Goal: Task Accomplishment & Management: Complete application form

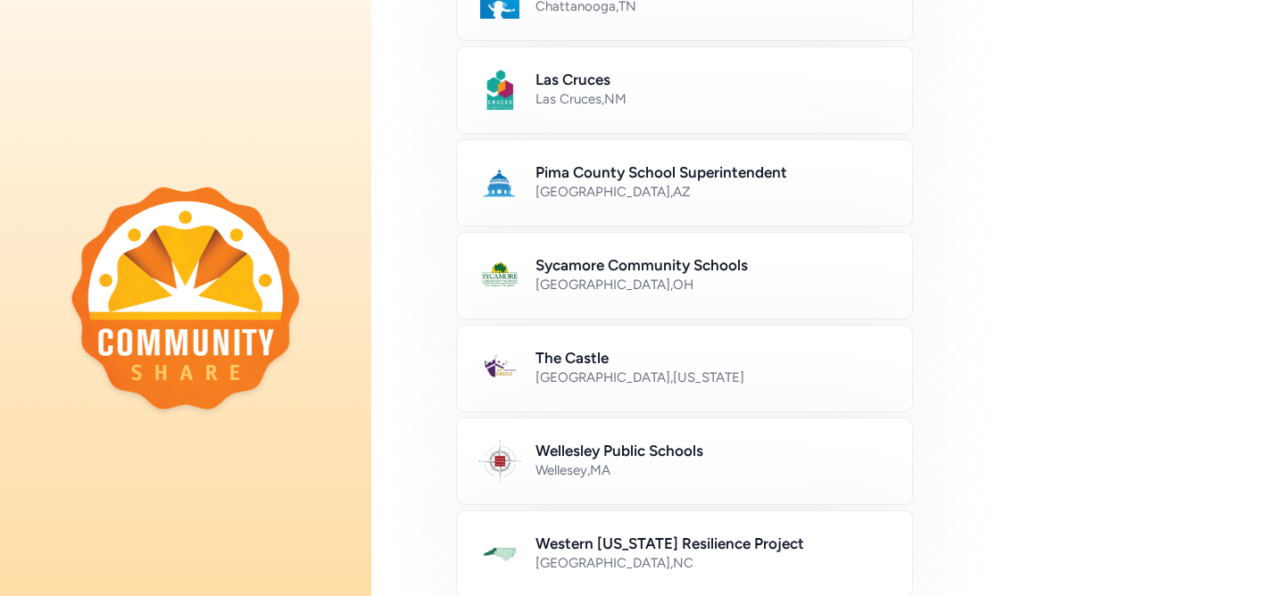
scroll to position [860, 0]
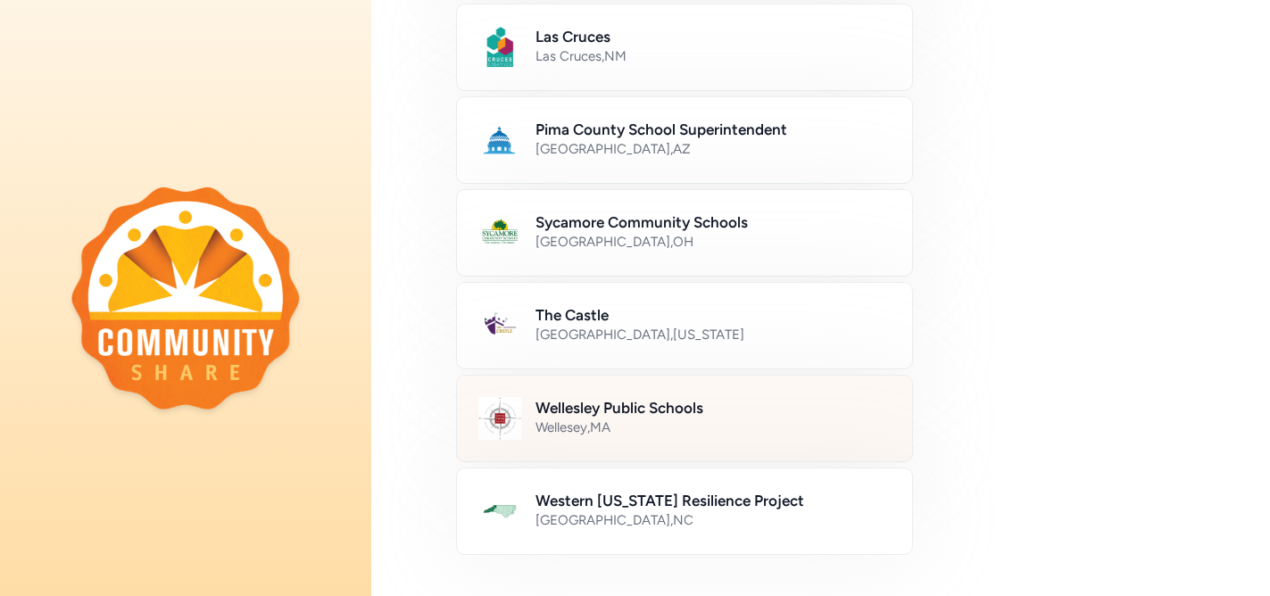
click at [590, 427] on div "Wellesey , MA" at bounding box center [713, 428] width 355 height 18
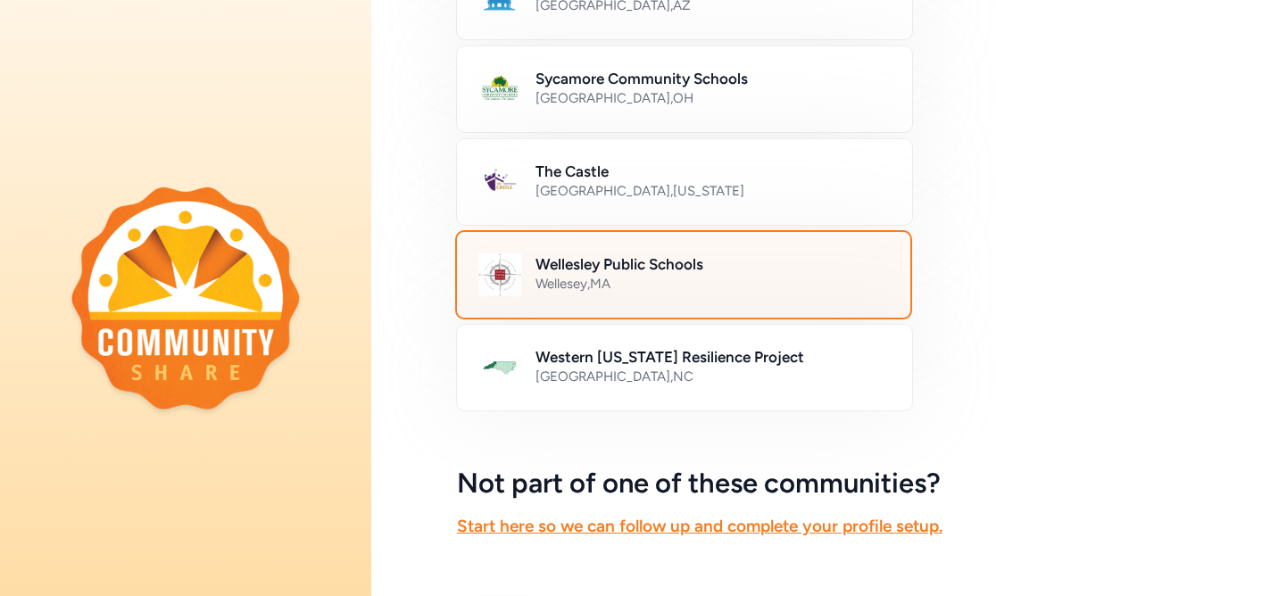
scroll to position [1110, 0]
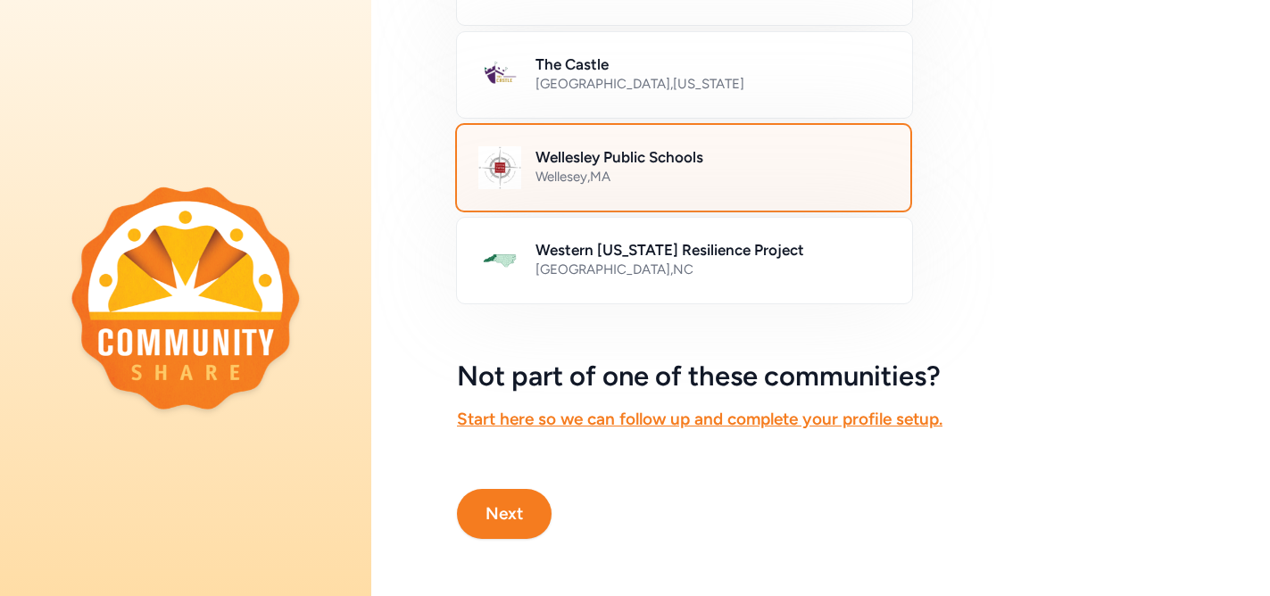
click at [571, 173] on div "Wellesey , MA" at bounding box center [712, 177] width 353 height 18
click at [512, 519] on button "Next" at bounding box center [504, 514] width 95 height 50
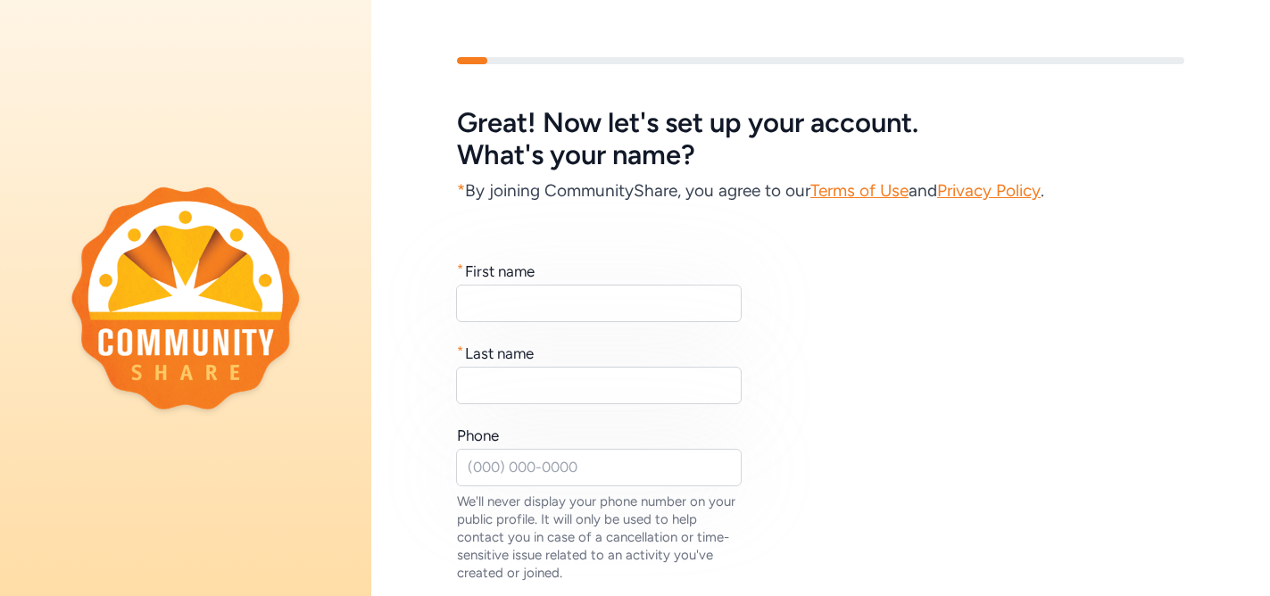
scroll to position [19, 0]
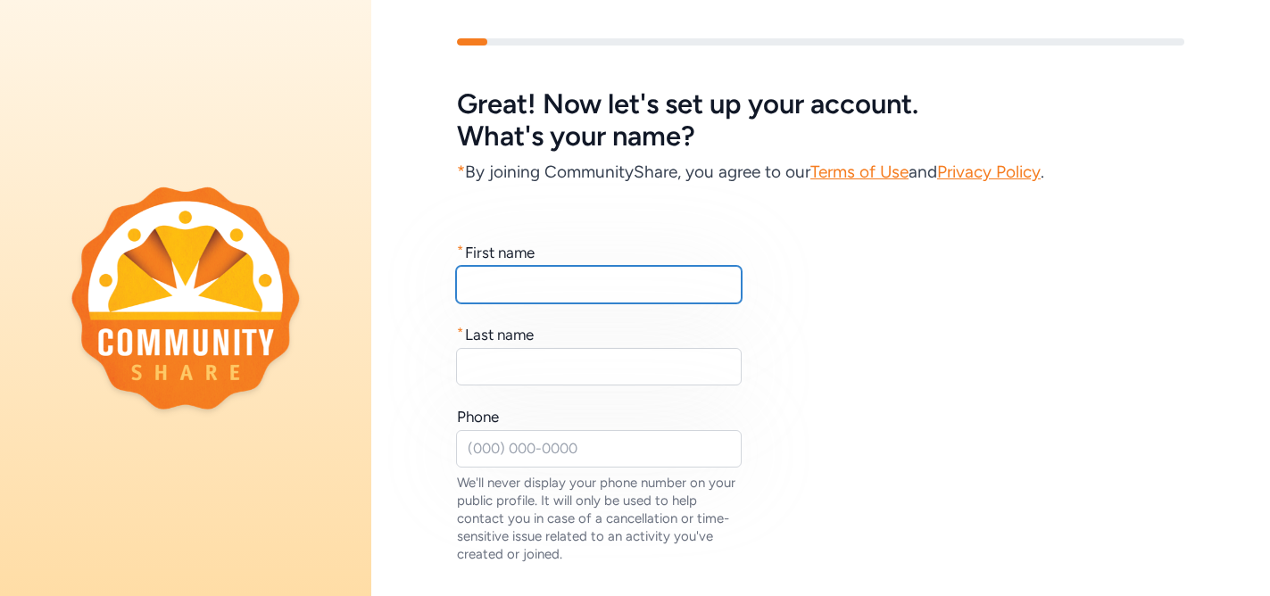
click at [549, 287] on input "text" at bounding box center [599, 284] width 286 height 37
type input "Kate"
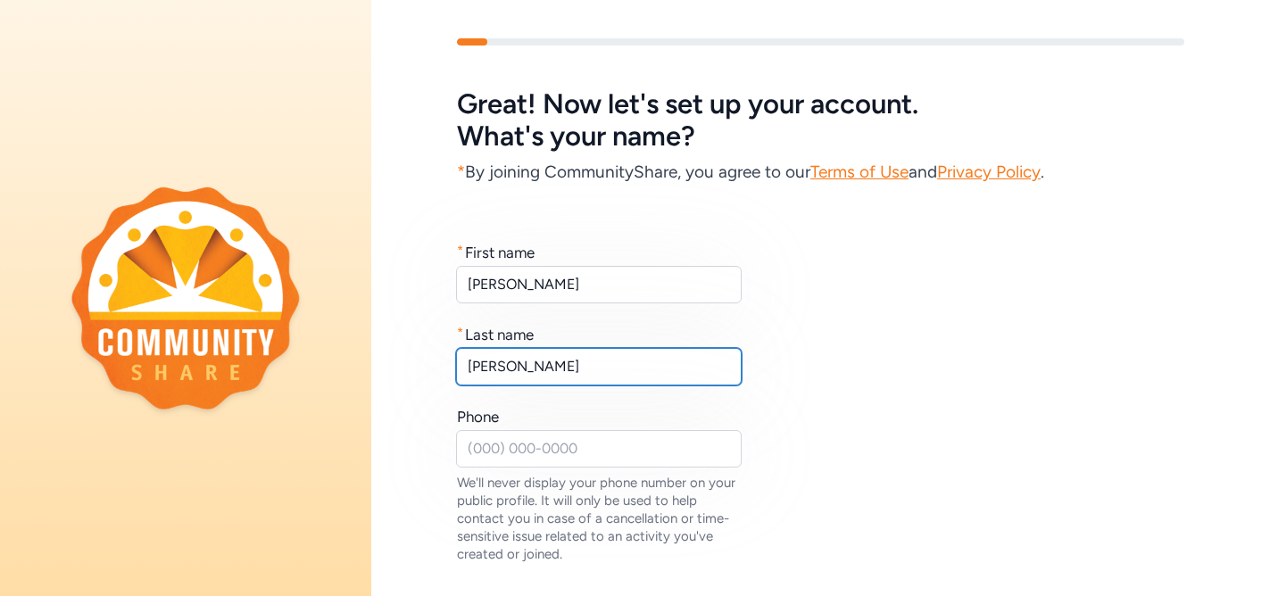
type input "Morton"
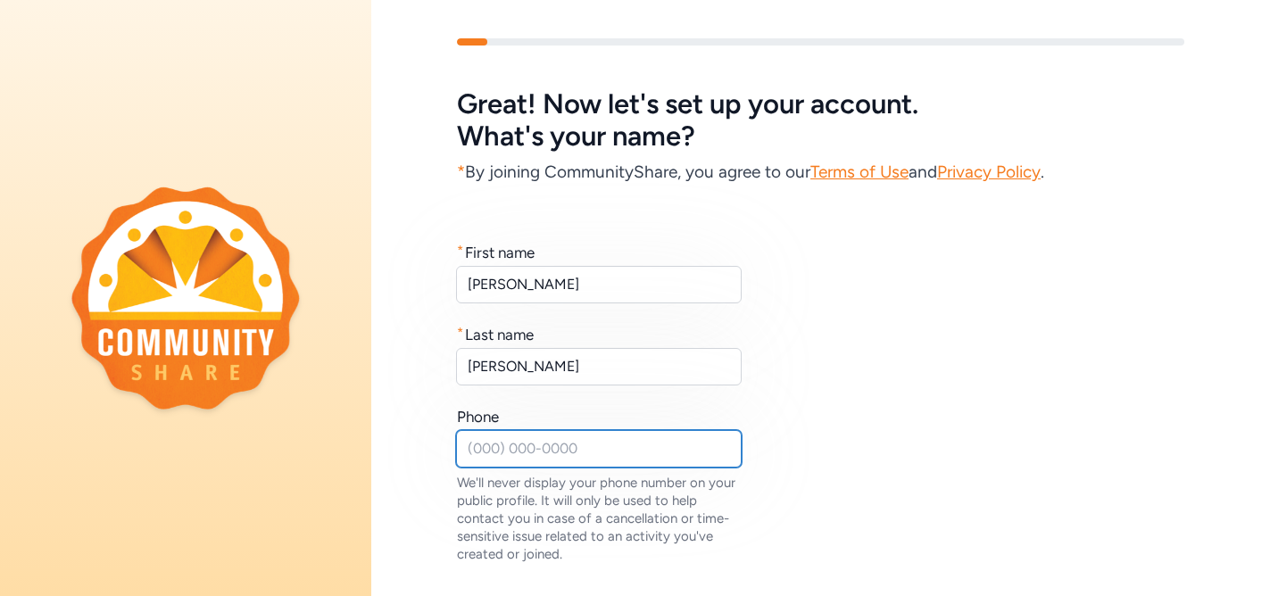
click at [510, 458] on input "text" at bounding box center [599, 448] width 286 height 37
type input "7"
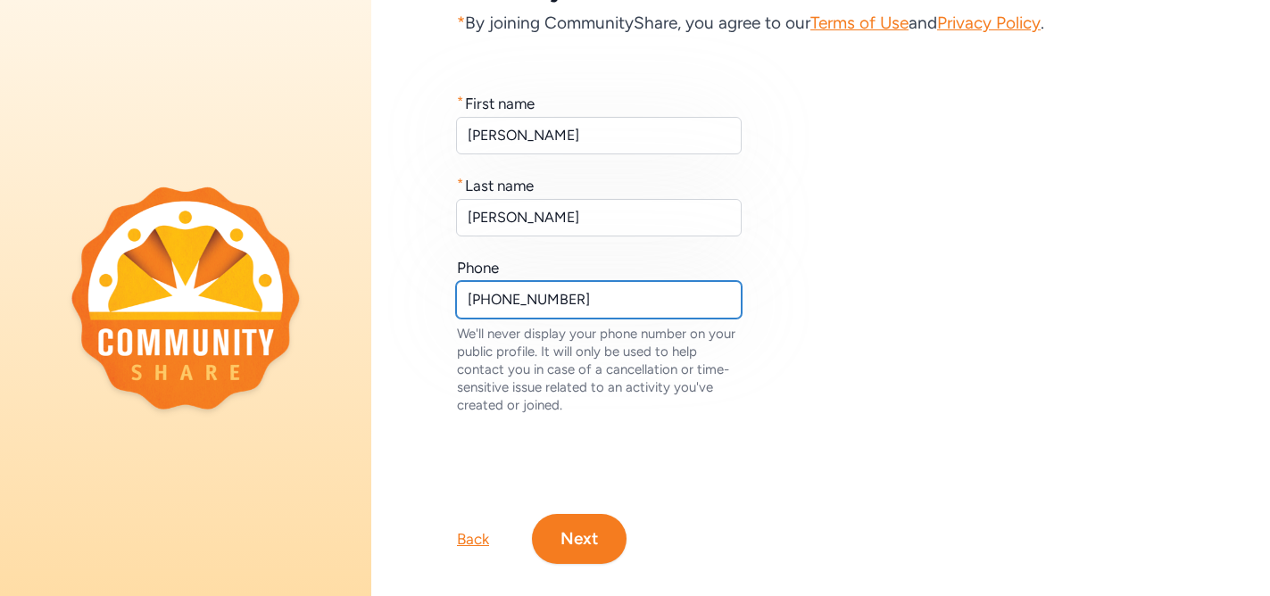
scroll to position [193, 0]
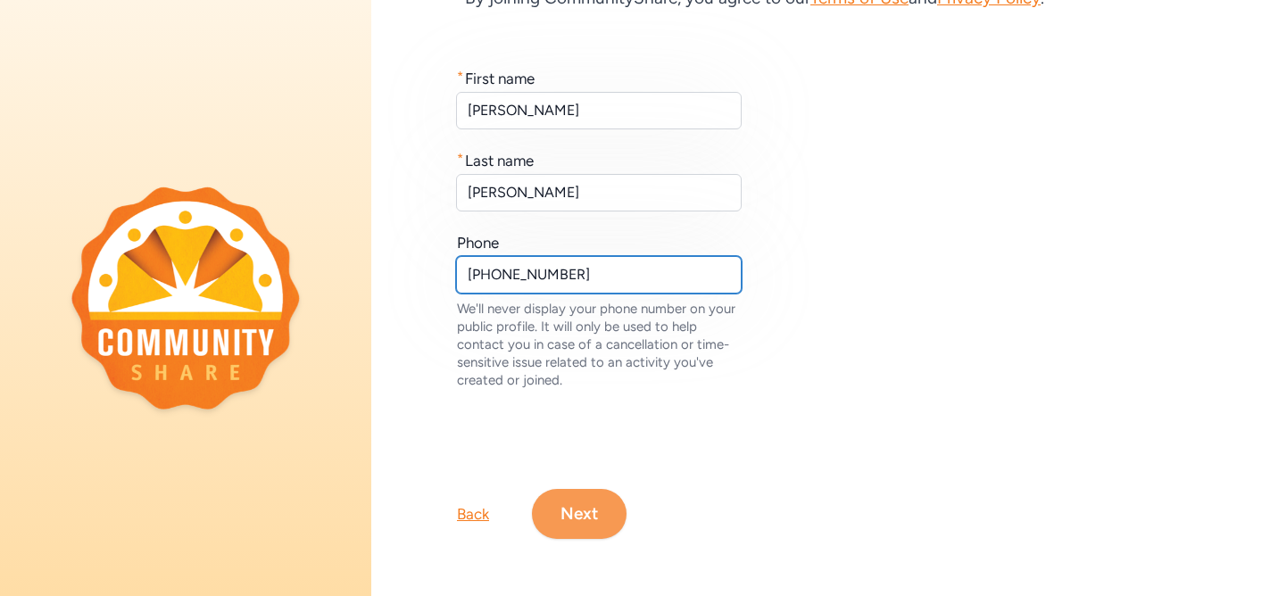
type input "781-446-6235 ext 3250"
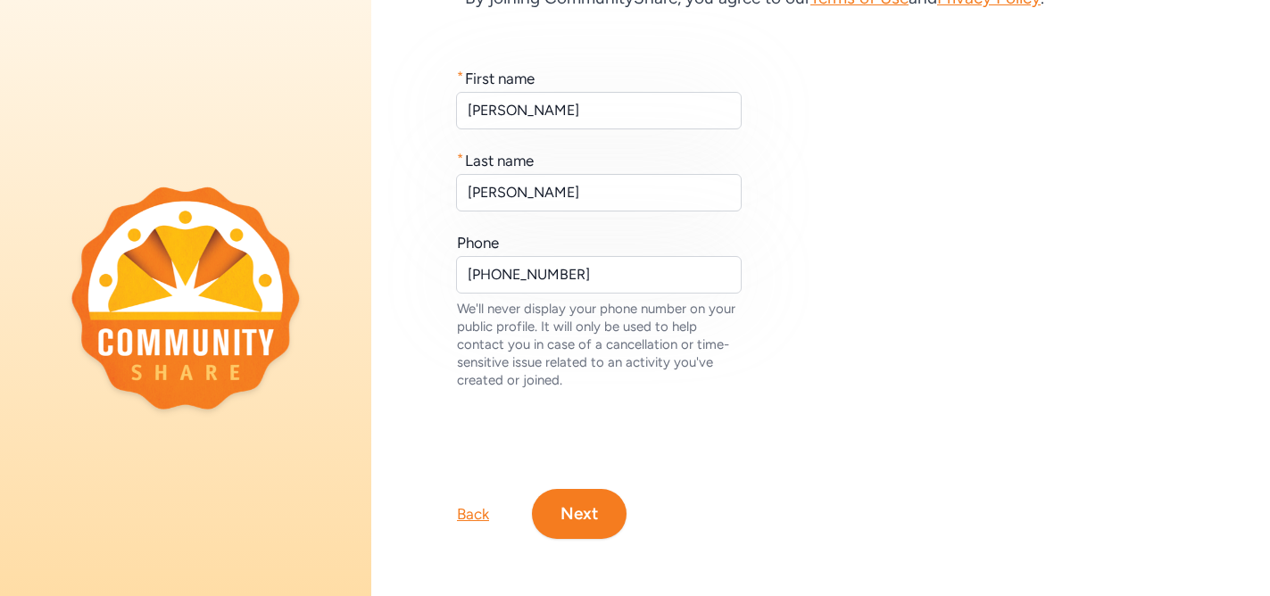
click at [584, 521] on button "Next" at bounding box center [579, 514] width 95 height 50
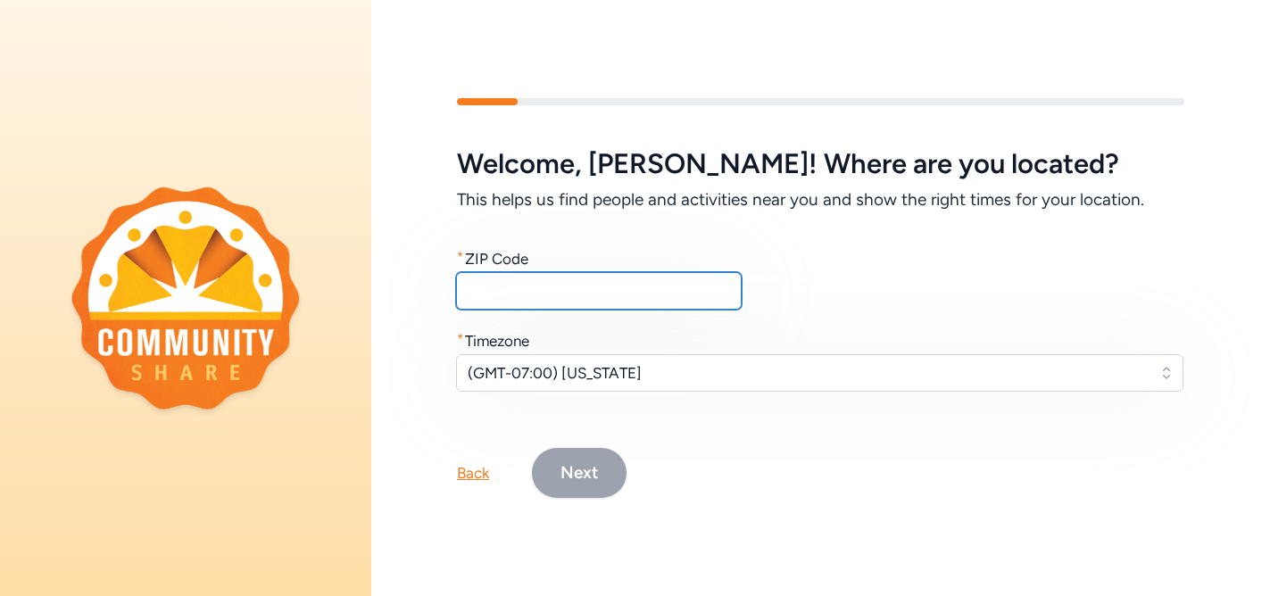
click at [519, 295] on input "text" at bounding box center [599, 290] width 286 height 37
type input "02481"
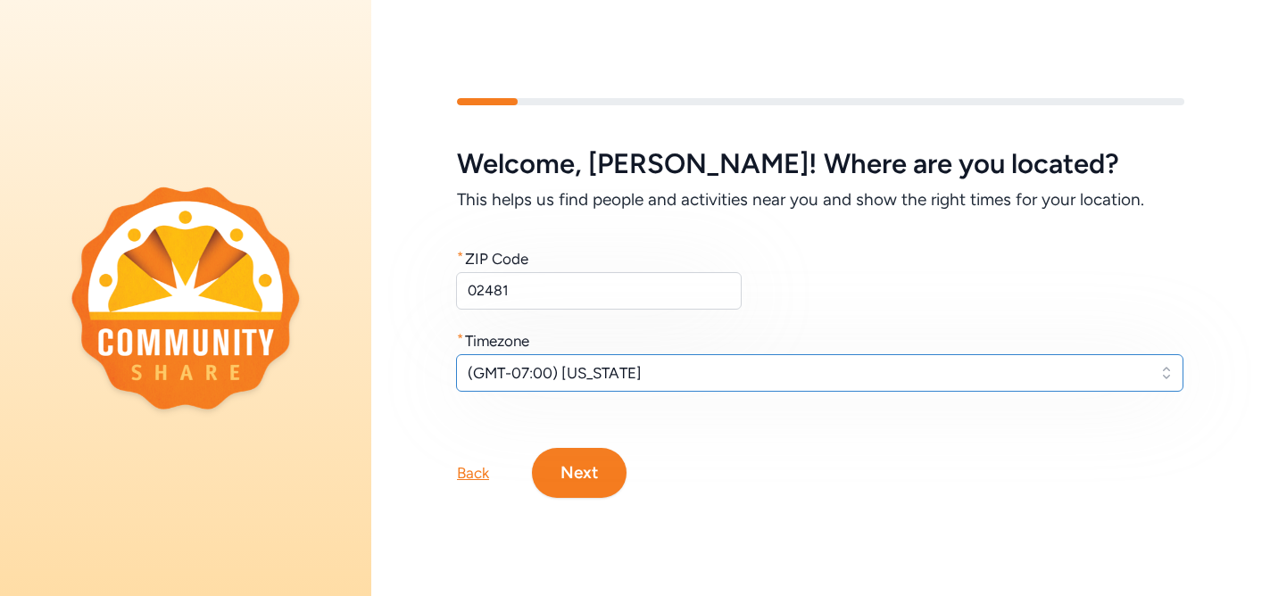
click at [551, 360] on button "(GMT-07:00) Arizona" at bounding box center [819, 372] width 727 height 37
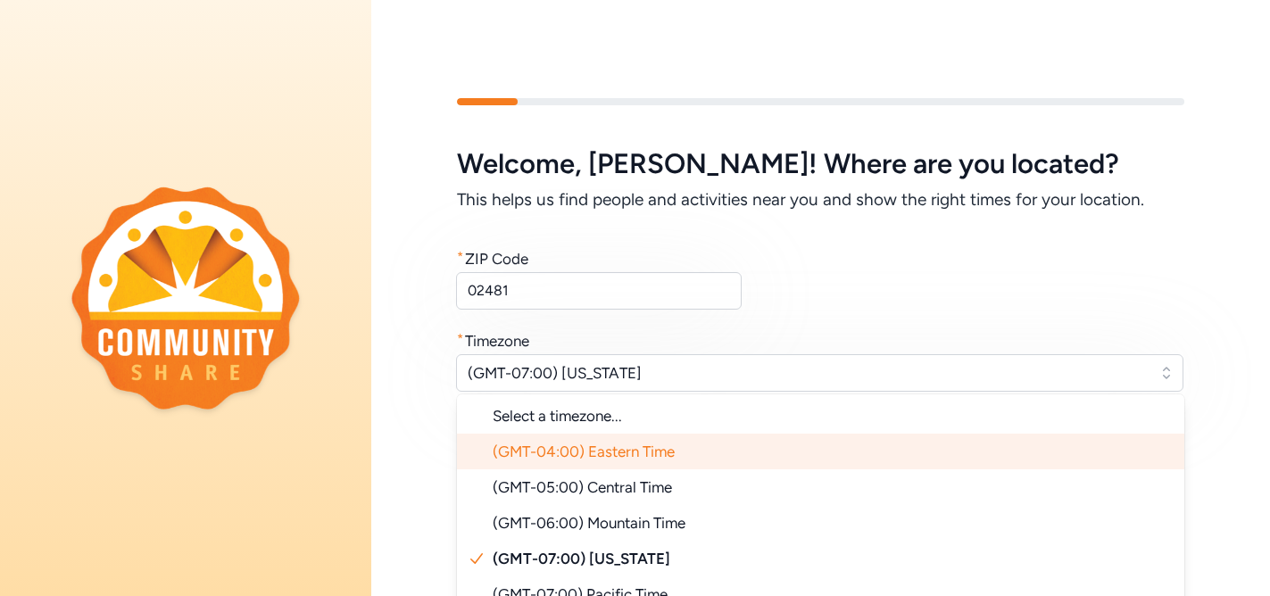
click at [555, 459] on span "(GMT-04:00) Eastern Time" at bounding box center [584, 452] width 182 height 18
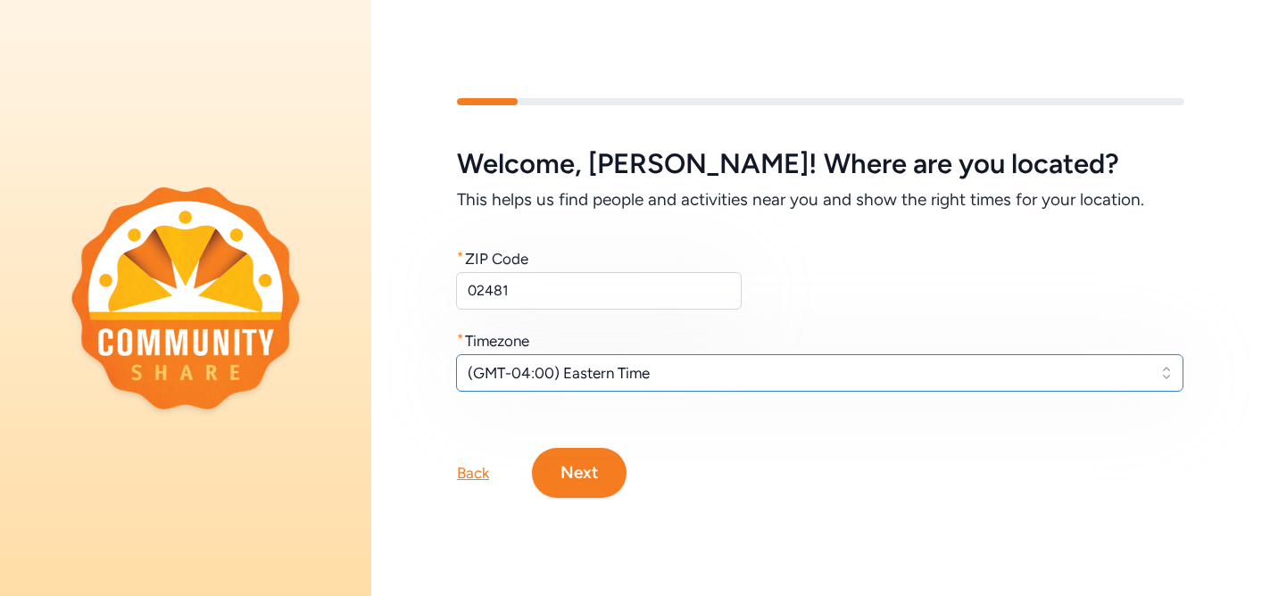
click at [573, 370] on span "(GMT-04:00) Eastern Time" at bounding box center [807, 372] width 679 height 21
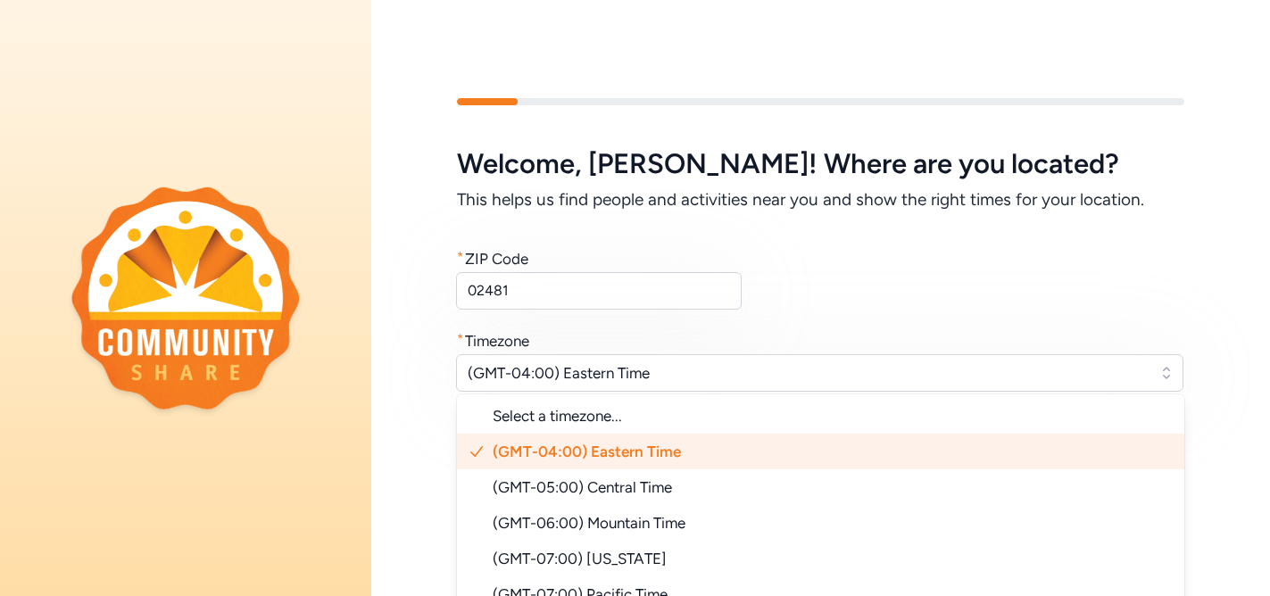
click at [572, 443] on span "(GMT-04:00) Eastern Time" at bounding box center [587, 452] width 188 height 18
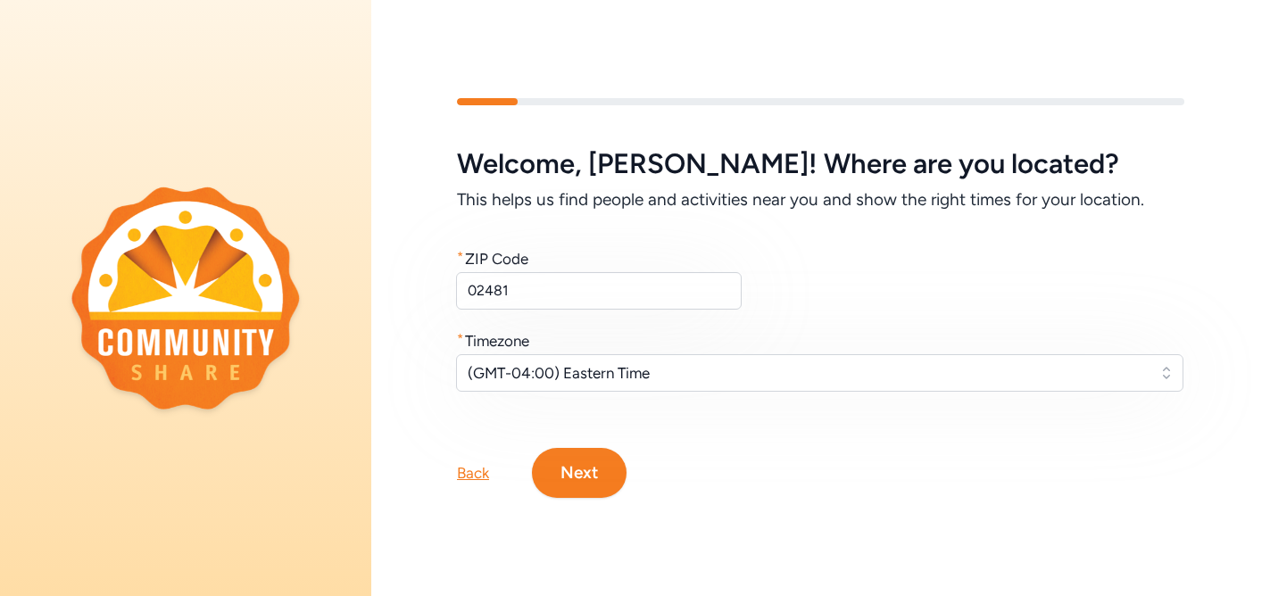
click at [567, 470] on button "Next" at bounding box center [579, 473] width 95 height 50
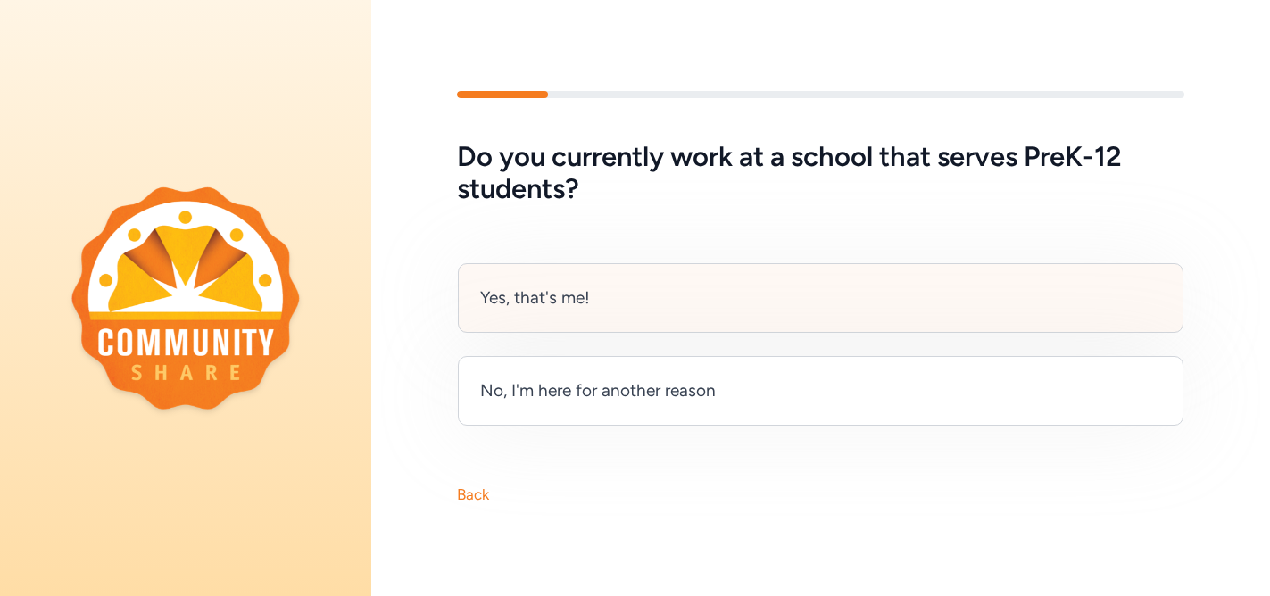
click at [553, 308] on div "Yes, that's me!" at bounding box center [535, 298] width 110 height 25
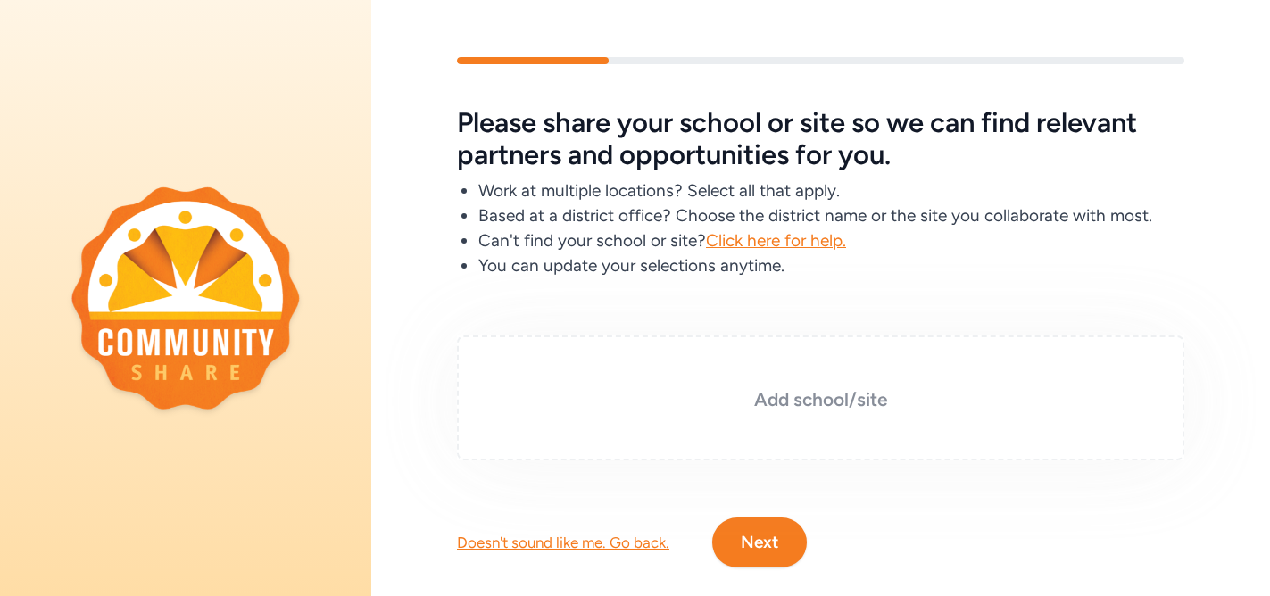
click at [831, 397] on h3 "Add school/site" at bounding box center [821, 399] width 638 height 25
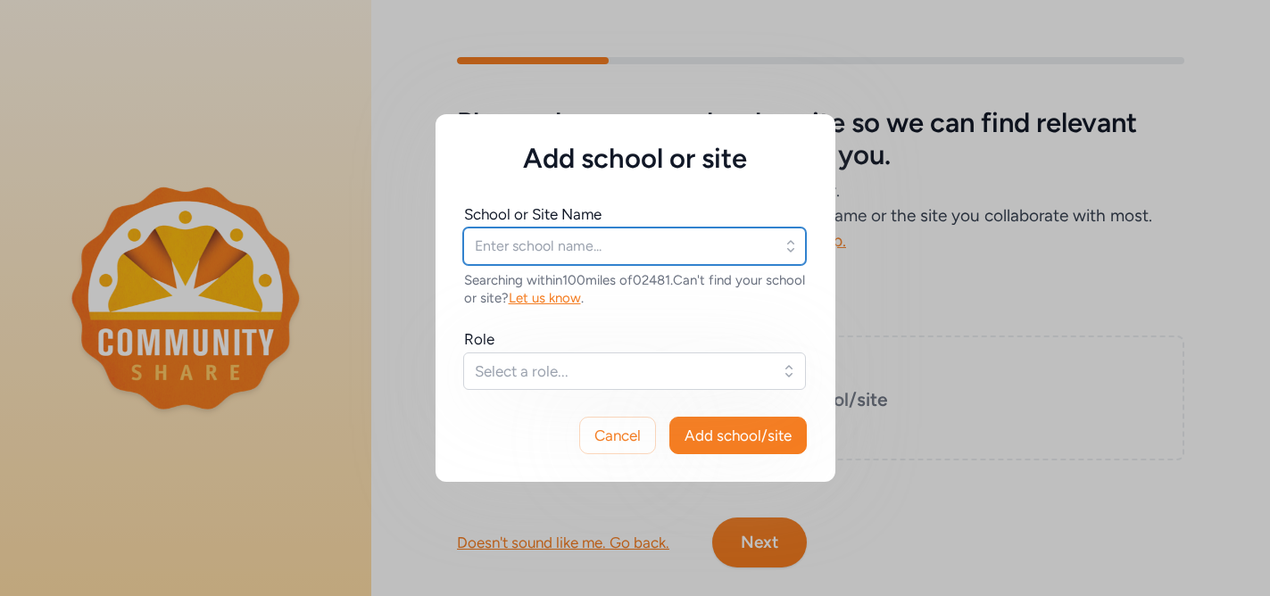
click at [573, 253] on input "text" at bounding box center [634, 246] width 343 height 37
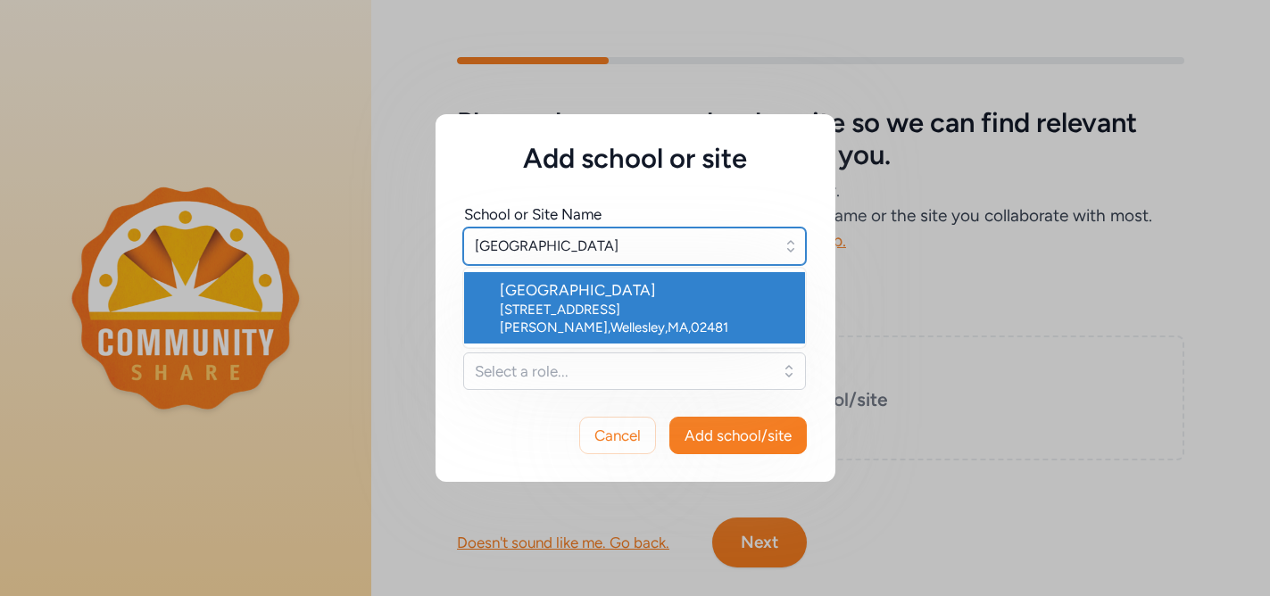
type input "Wellesley Middle School"
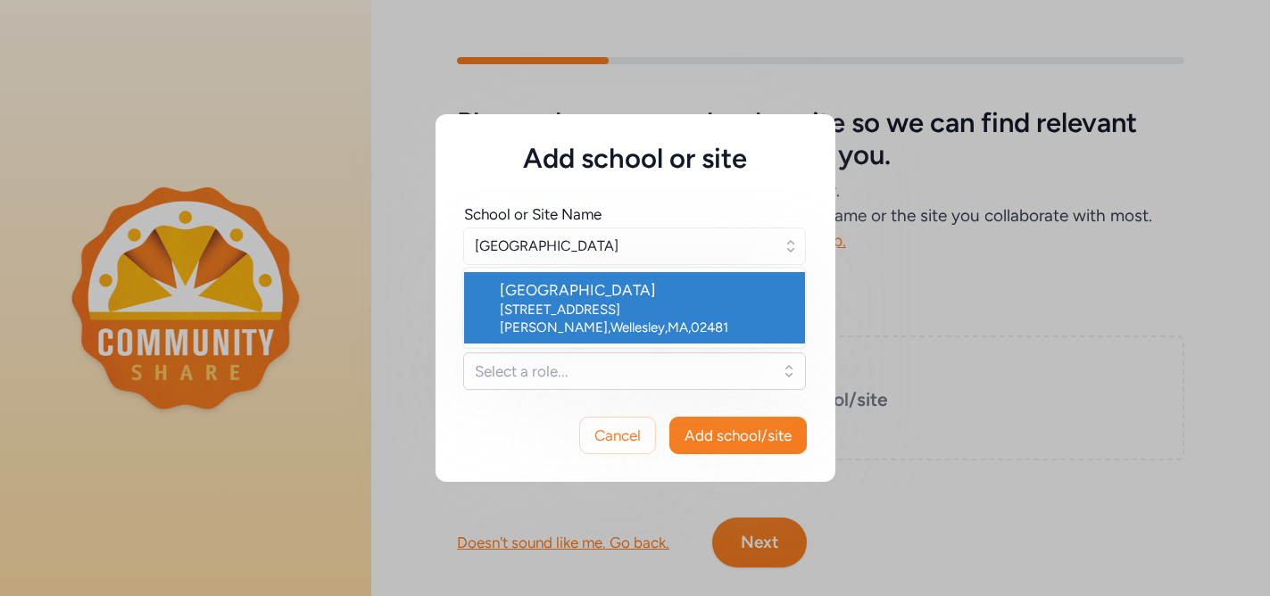
click at [570, 297] on div "Wellesley Middle School" at bounding box center [645, 289] width 291 height 21
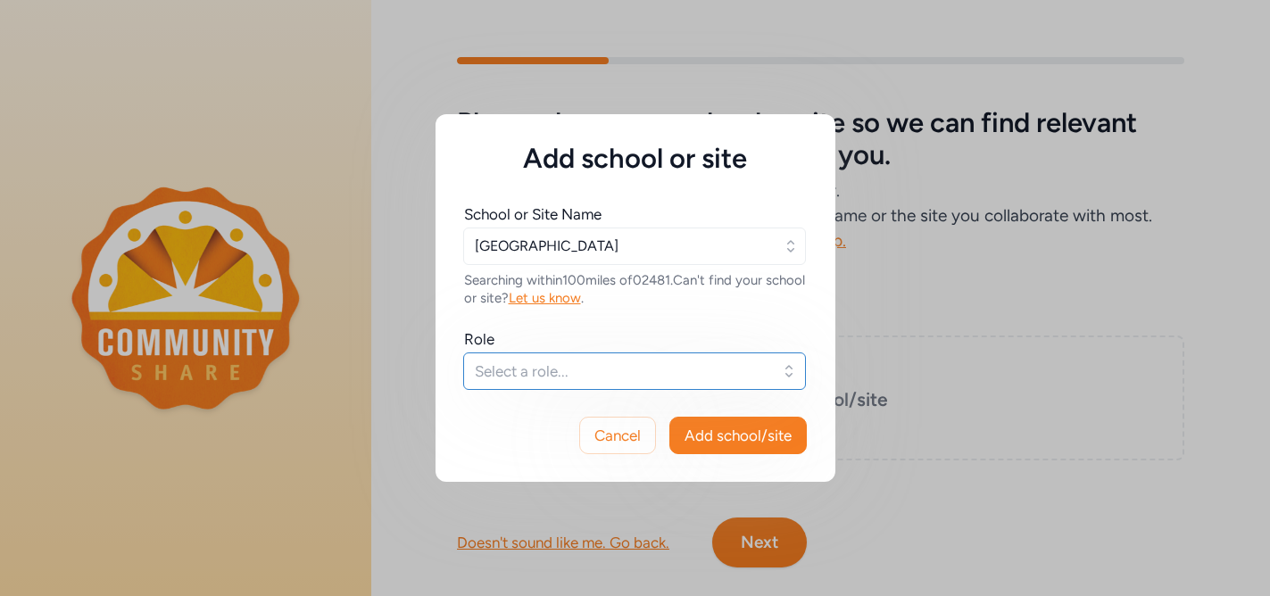
click at [585, 378] on span "Select a role..." at bounding box center [622, 371] width 295 height 21
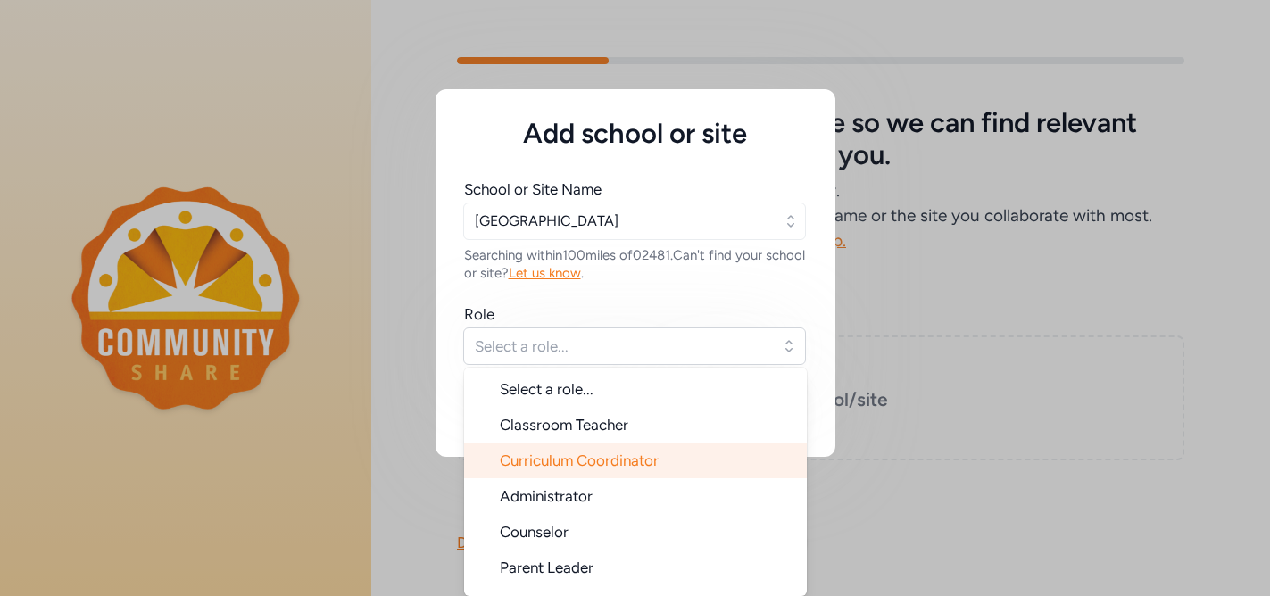
click at [617, 464] on span "Curriculum Coordinator" at bounding box center [579, 461] width 159 height 18
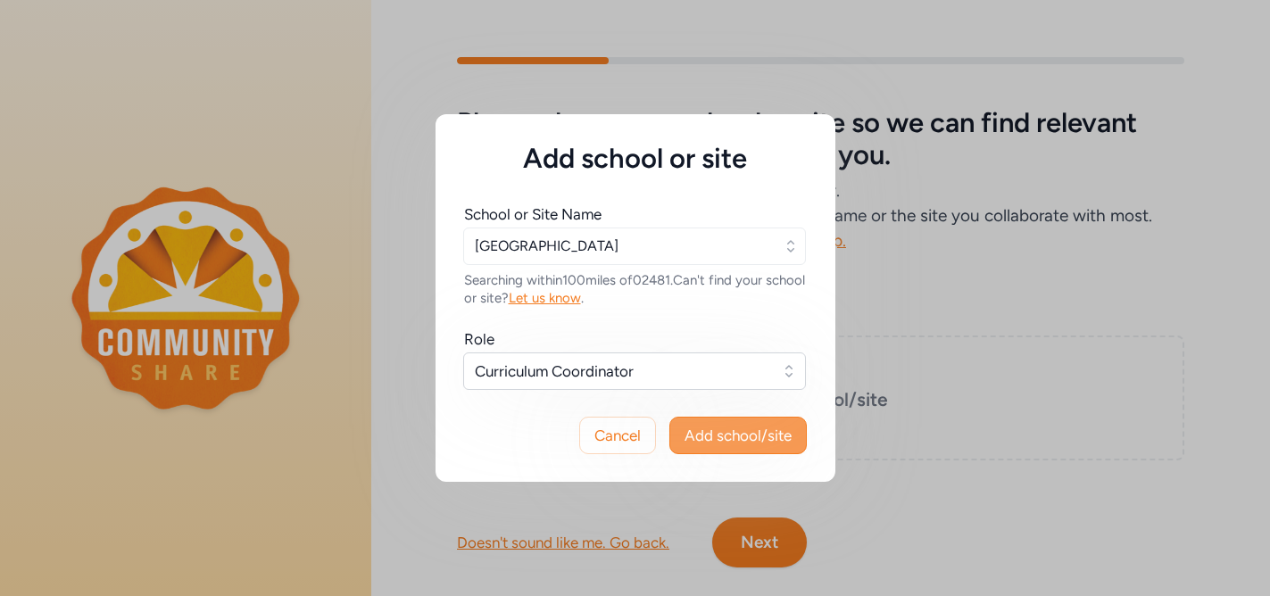
click at [742, 434] on span "Add school/site" at bounding box center [738, 435] width 107 height 21
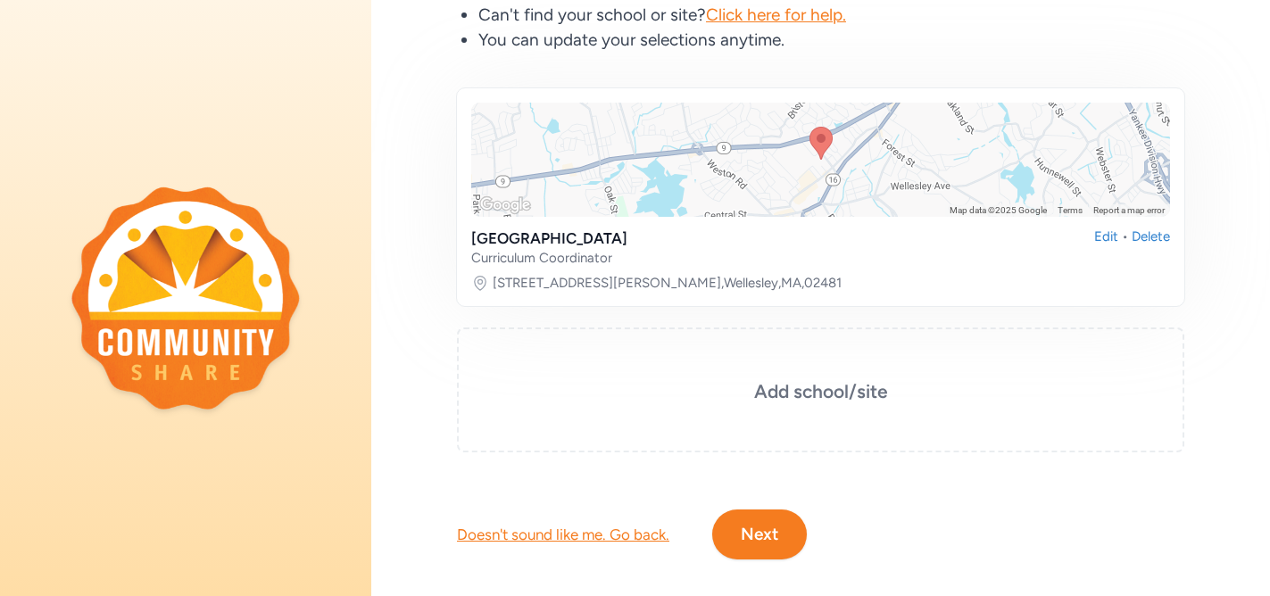
scroll to position [246, 0]
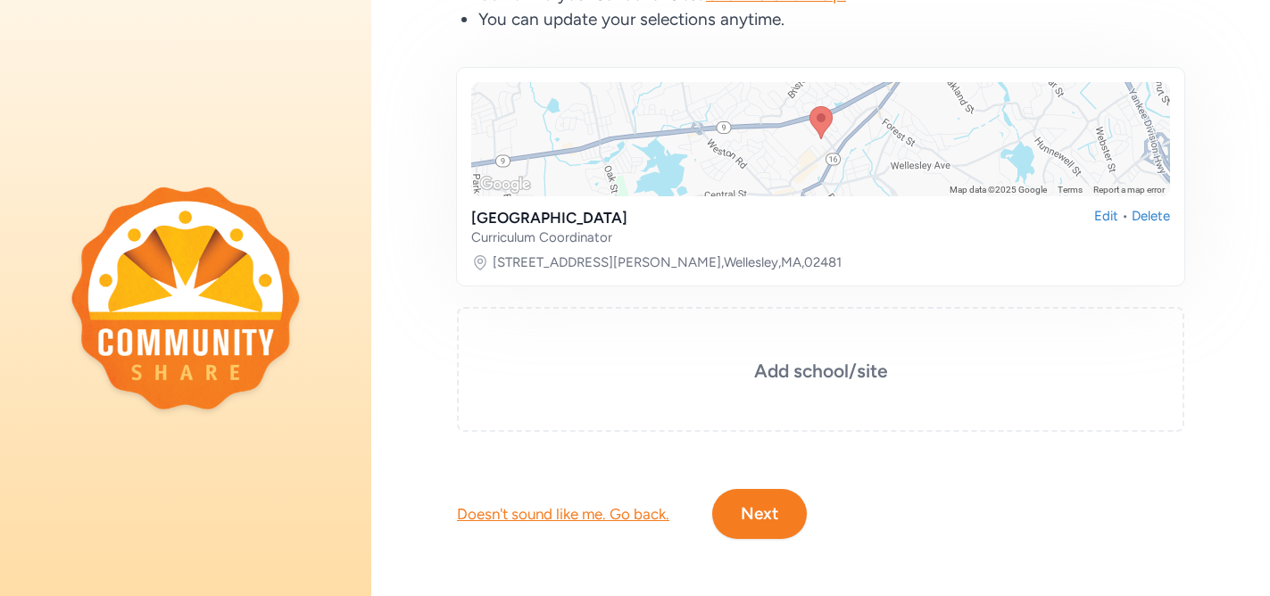
click at [754, 511] on button "Next" at bounding box center [759, 514] width 95 height 50
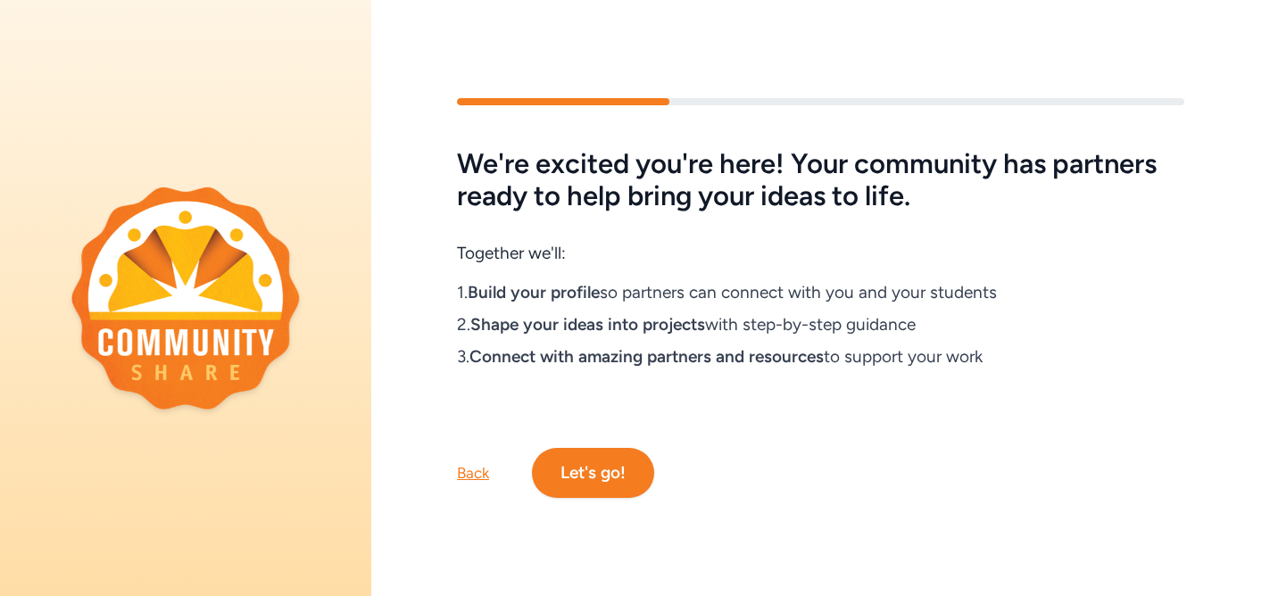
click at [594, 474] on button "Let's go!" at bounding box center [593, 473] width 122 height 50
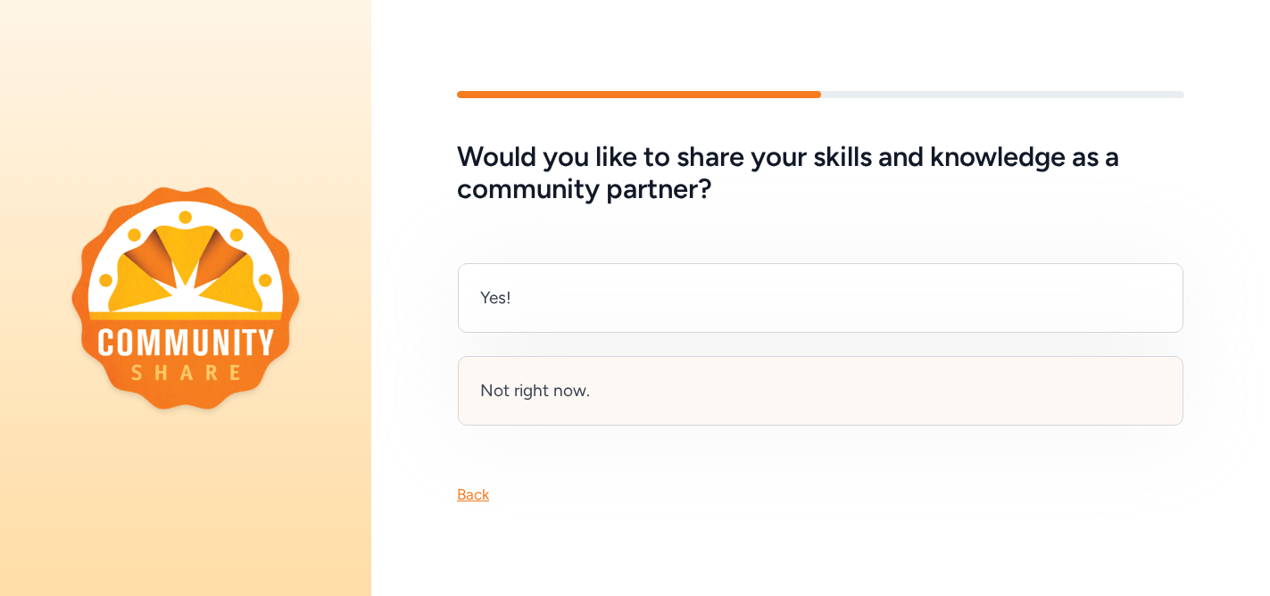
click at [553, 385] on div "Not right now." at bounding box center [535, 390] width 110 height 25
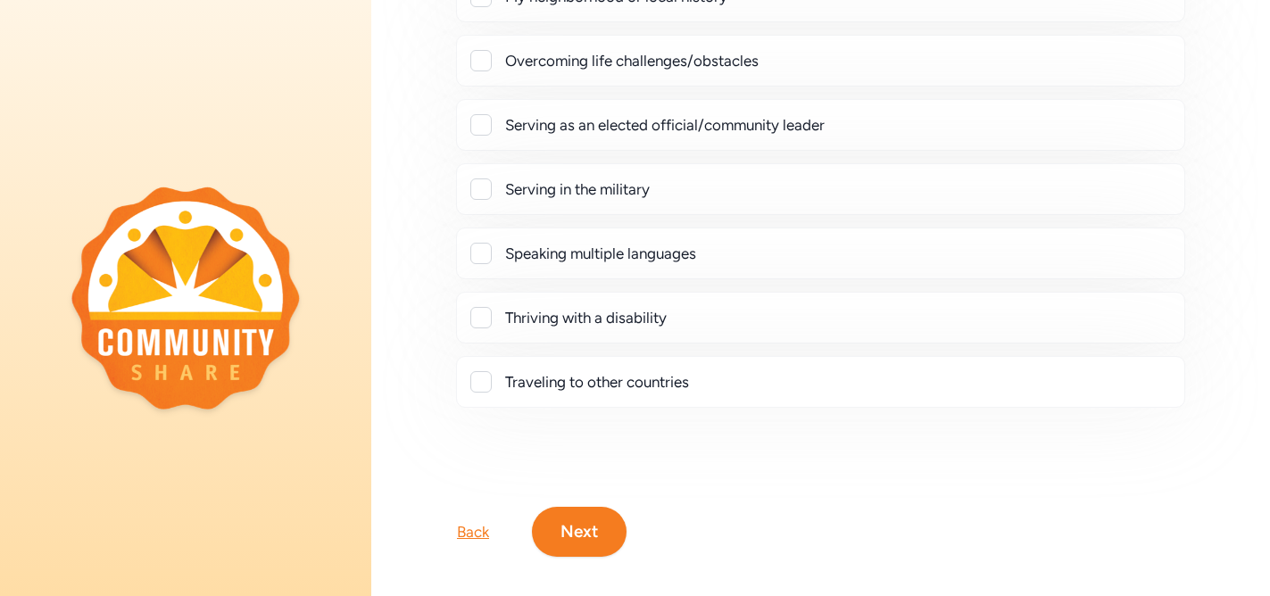
scroll to position [432, 0]
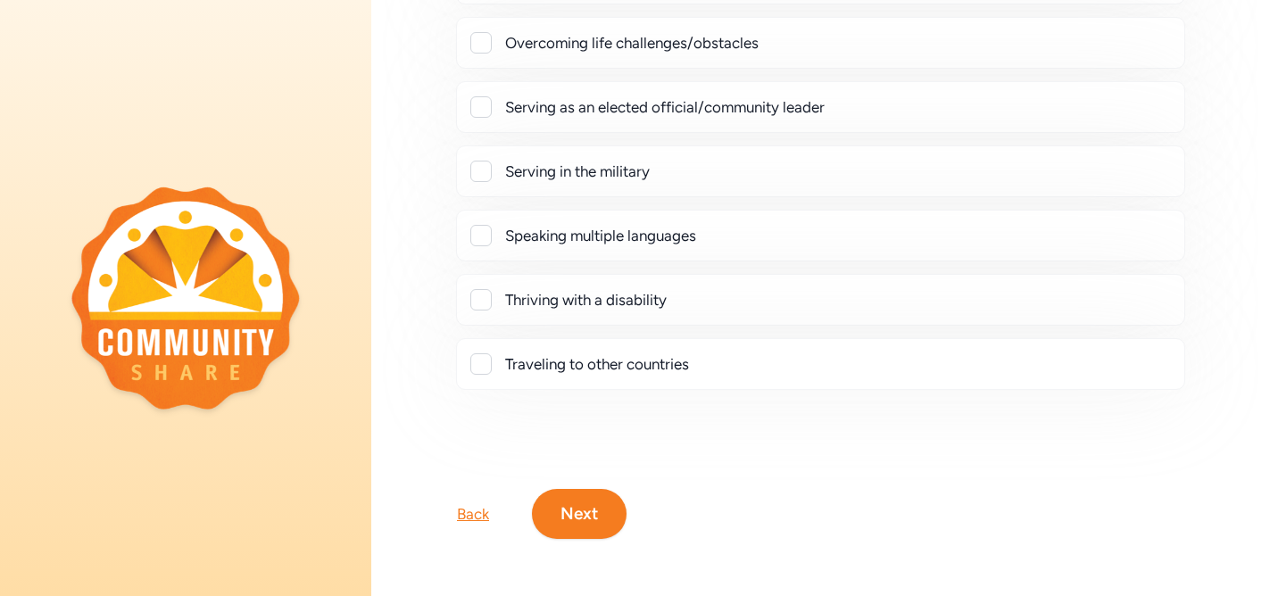
click at [580, 506] on button "Next" at bounding box center [579, 514] width 95 height 50
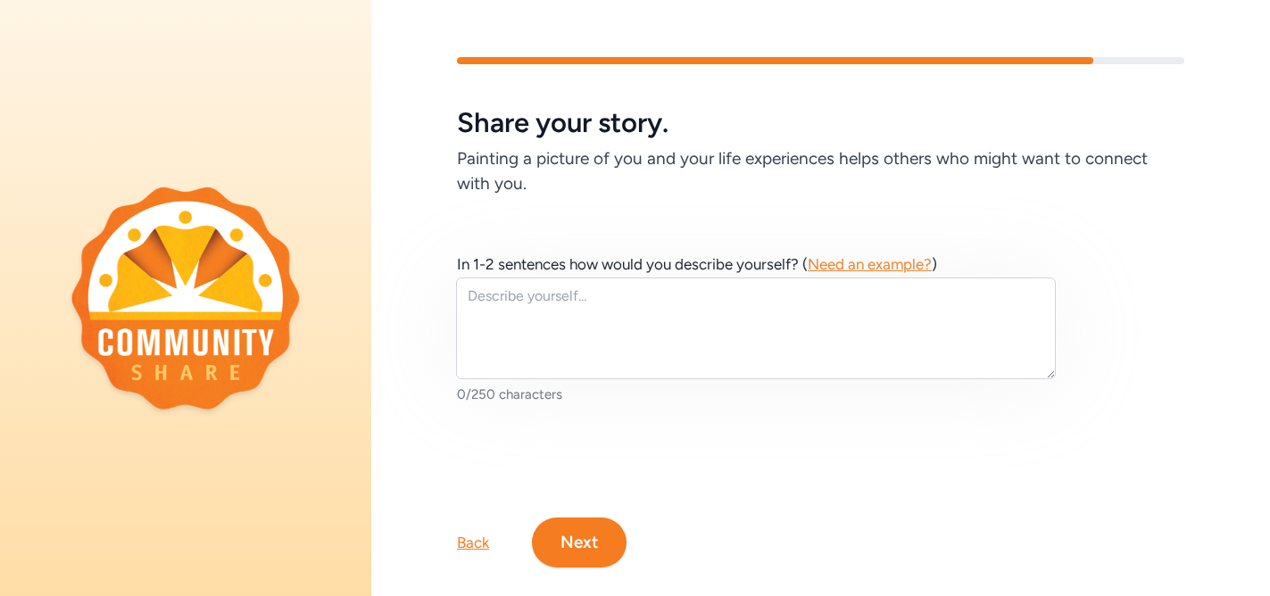
scroll to position [29, 0]
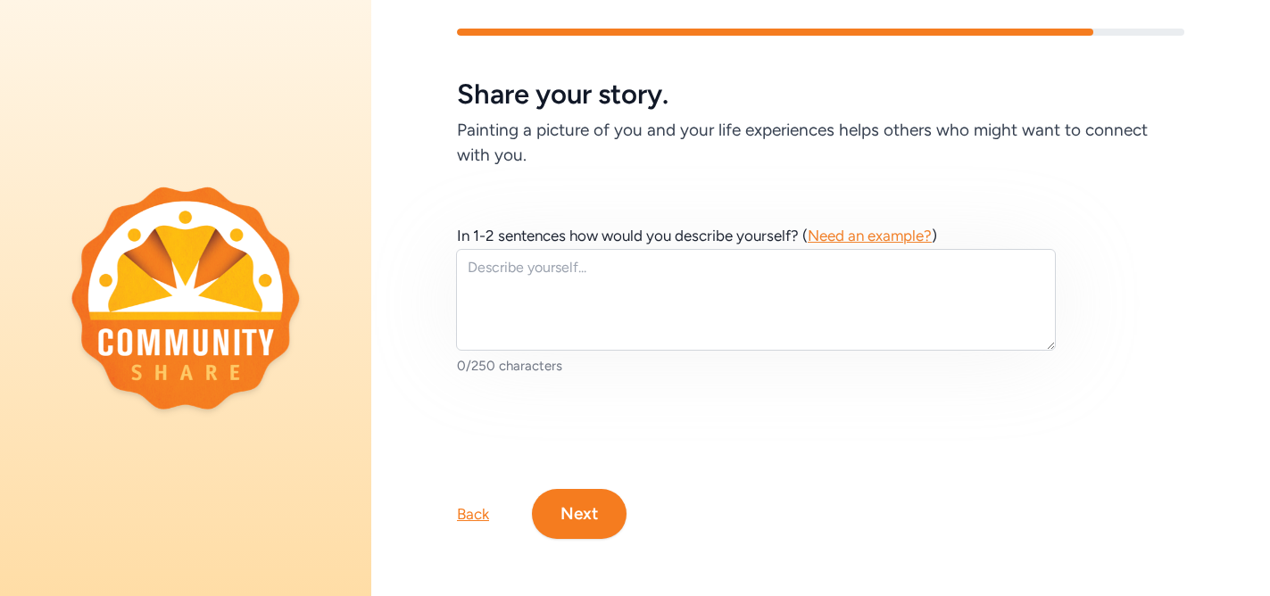
click at [573, 525] on button "Next" at bounding box center [579, 514] width 95 height 50
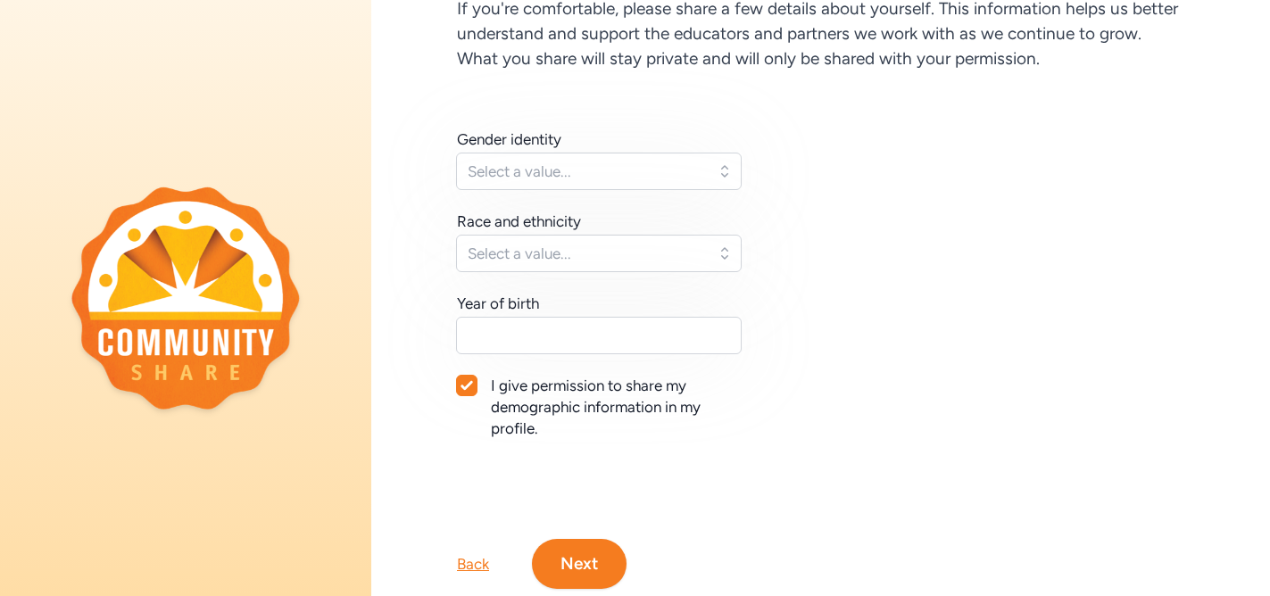
scroll to position [151, 0]
click at [573, 561] on button "Next" at bounding box center [579, 563] width 95 height 50
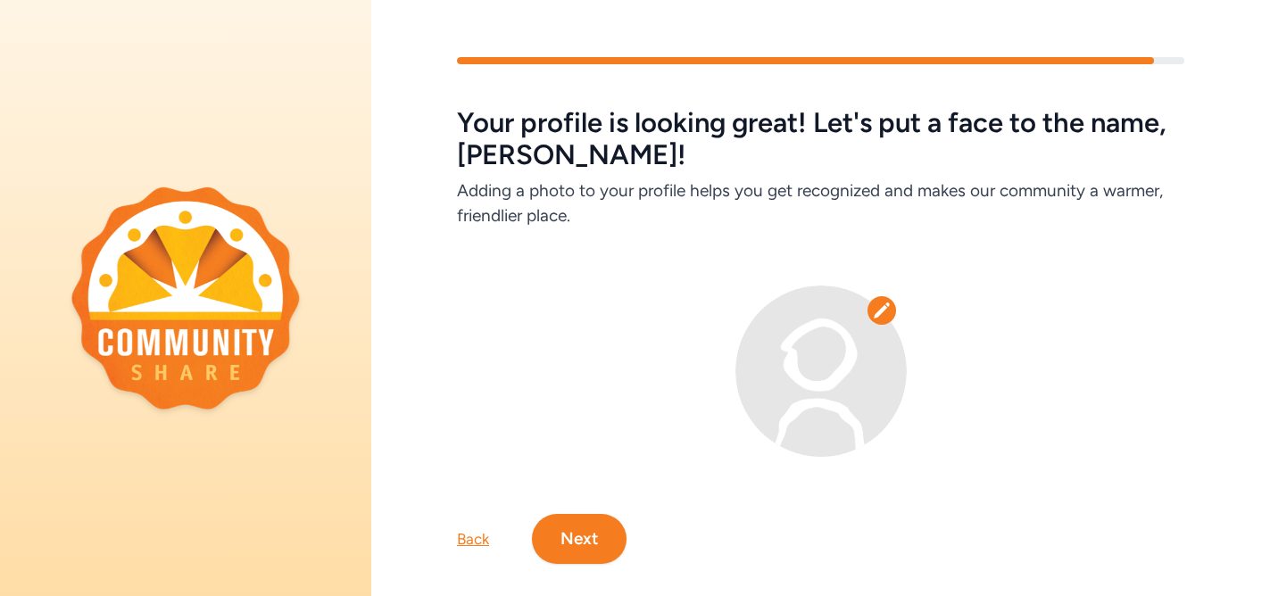
click at [579, 532] on button "Next" at bounding box center [579, 539] width 95 height 50
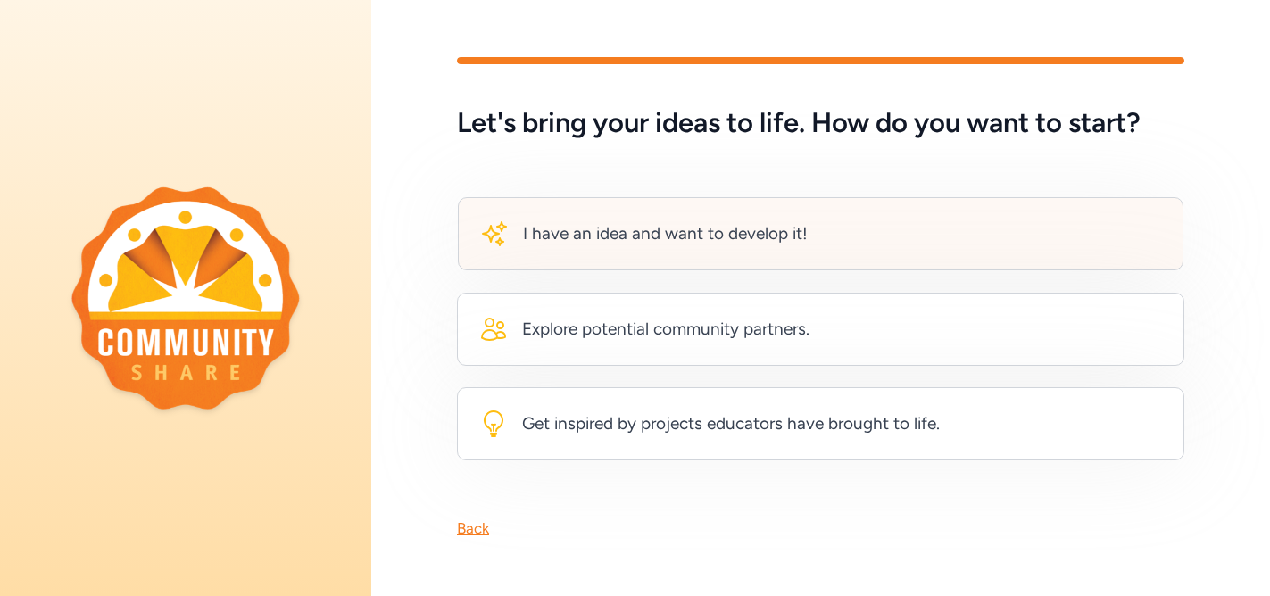
click at [599, 232] on div "I have an idea and want to develop it!" at bounding box center [665, 233] width 285 height 25
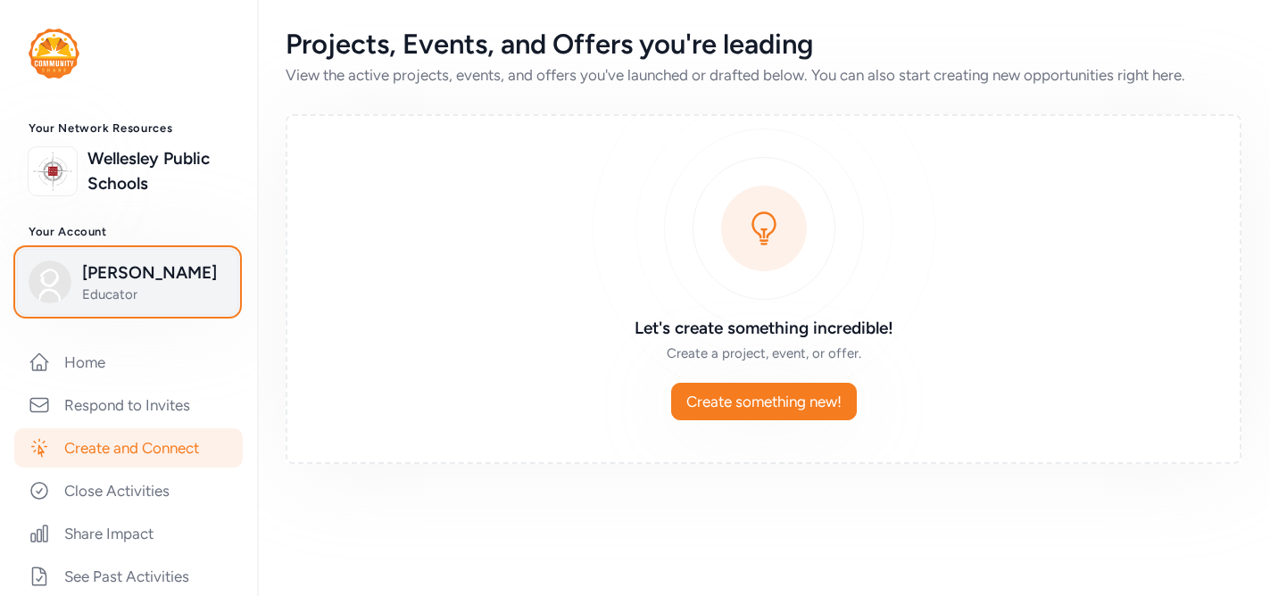
click at [78, 278] on div "Kate Morton Educator" at bounding box center [128, 282] width 198 height 43
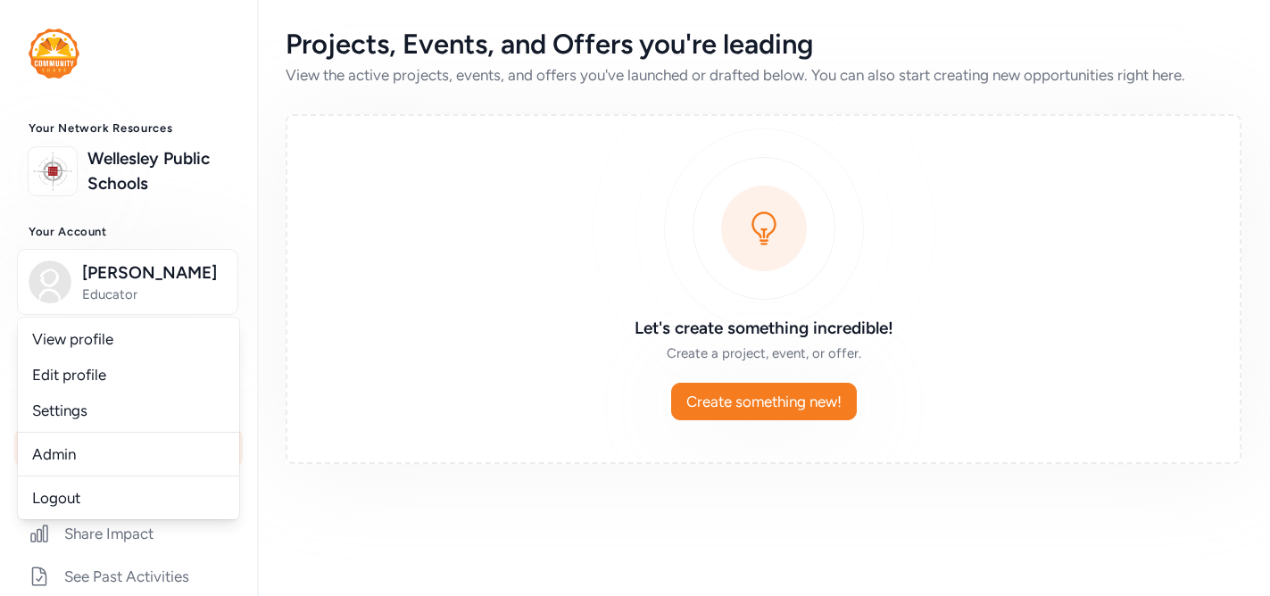
click at [260, 253] on div "Projects, Events, and Offers you're leading View the active projects, events, a…" at bounding box center [763, 246] width 1013 height 493
